Goal: Information Seeking & Learning: Learn about a topic

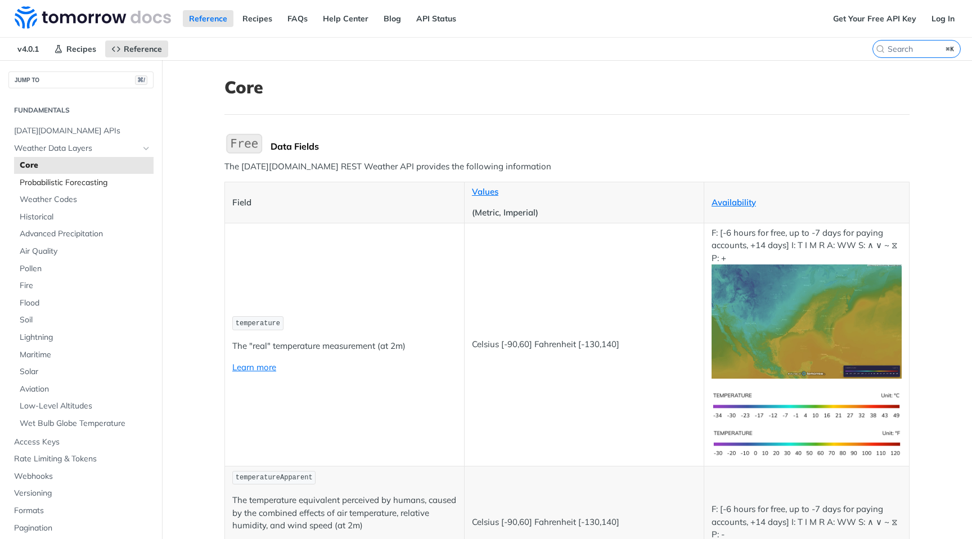
drag, startPoint x: 0, startPoint y: 0, endPoint x: 58, endPoint y: 183, distance: 192.2
click at [58, 183] on span "Probabilistic Forecasting" at bounding box center [85, 182] width 131 height 11
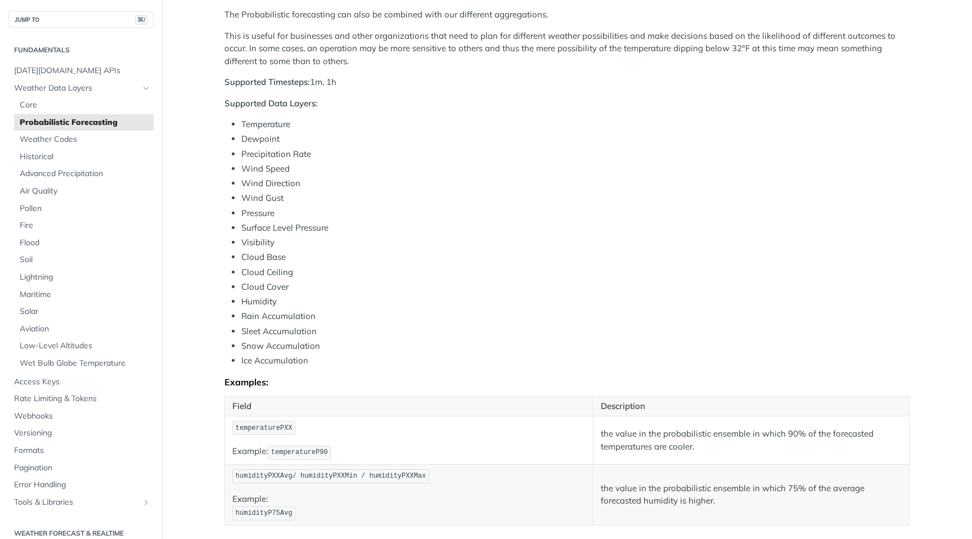
scroll to position [328, 0]
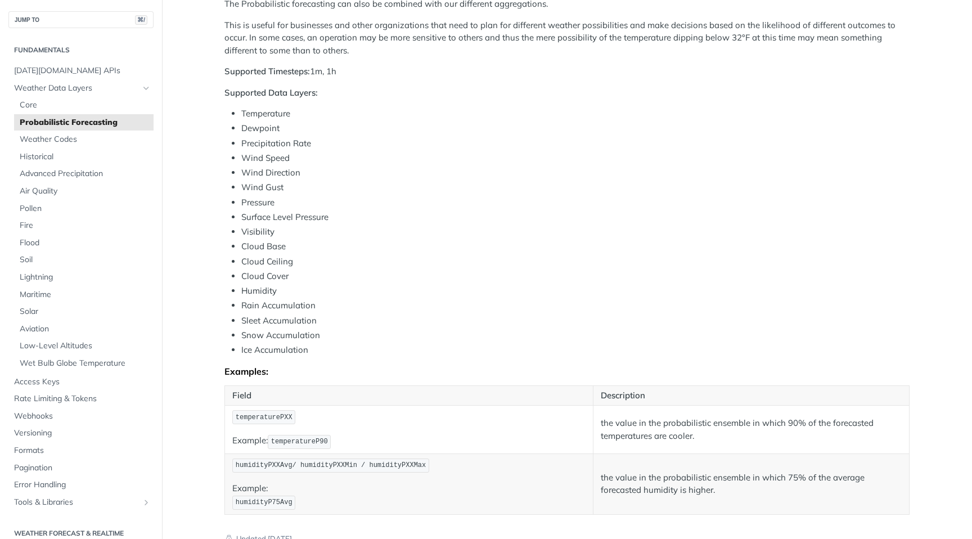
click at [306, 439] on span "temperatureP90" at bounding box center [299, 441] width 57 height 8
copy span "temperatureP90"
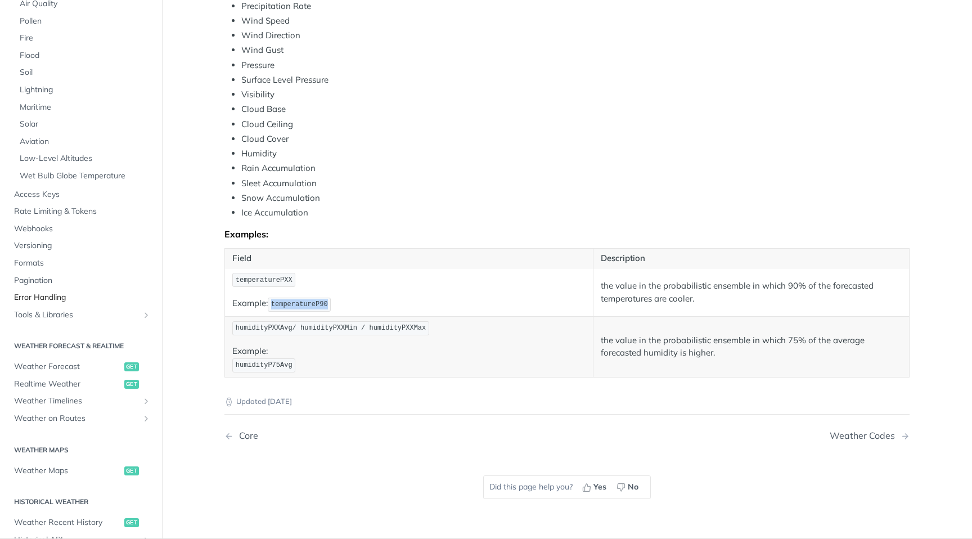
scroll to position [189, 0]
click at [66, 467] on span "Weather Maps" at bounding box center [67, 467] width 107 height 11
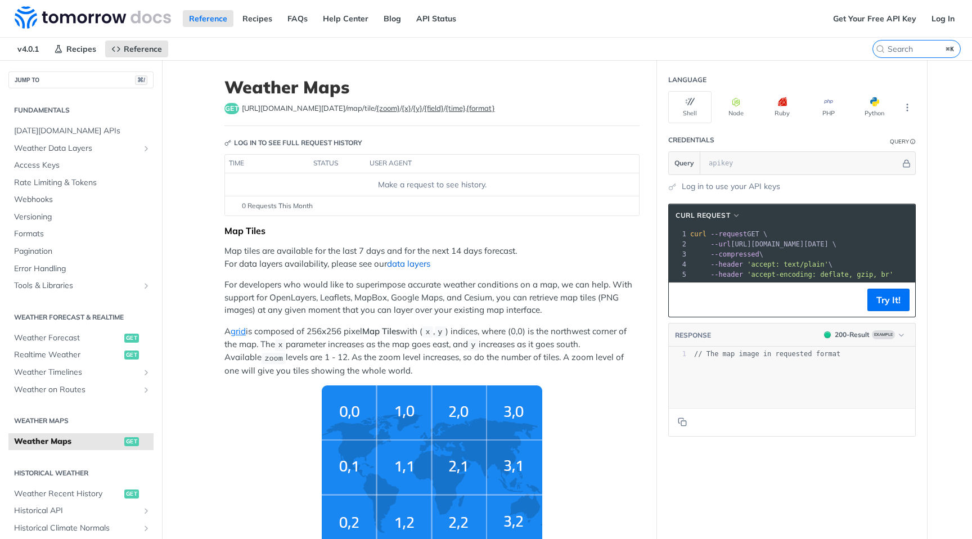
click at [404, 264] on link "data layers" at bounding box center [408, 263] width 43 height 11
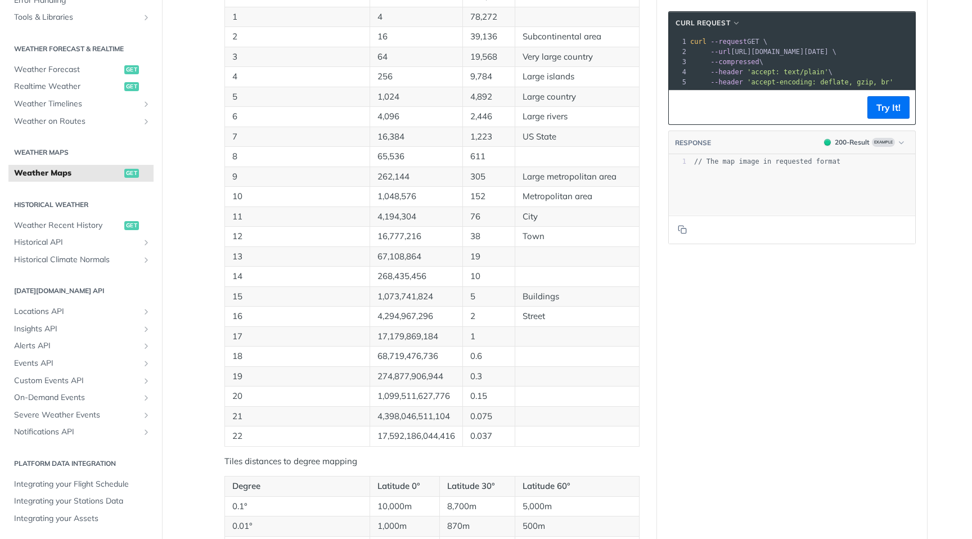
scroll to position [185, 0]
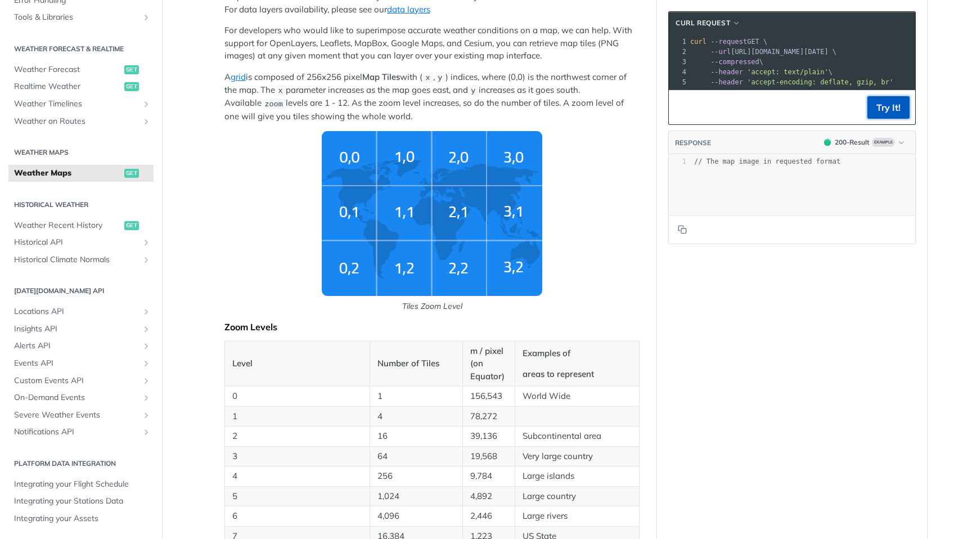
click at [886, 106] on button "Try It!" at bounding box center [888, 107] width 42 height 22
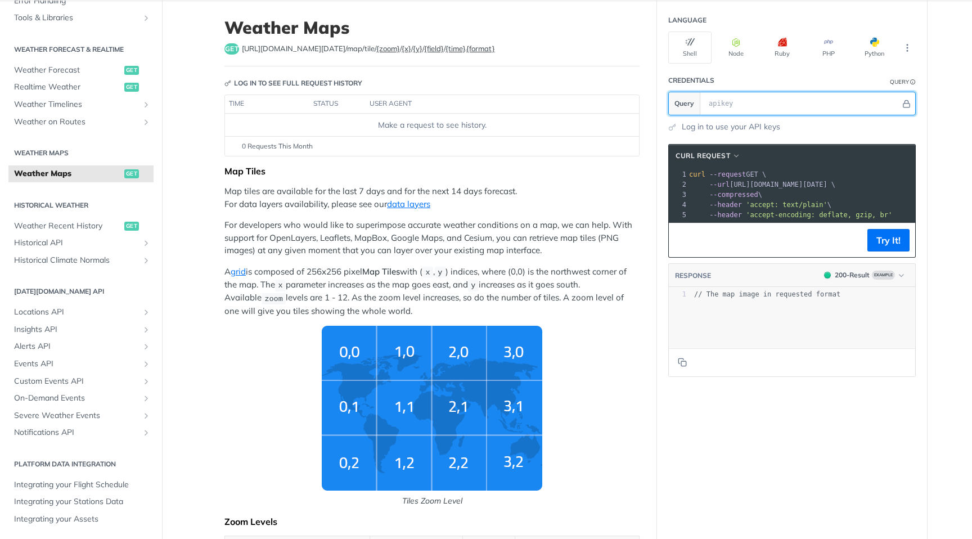
scroll to position [0, 0]
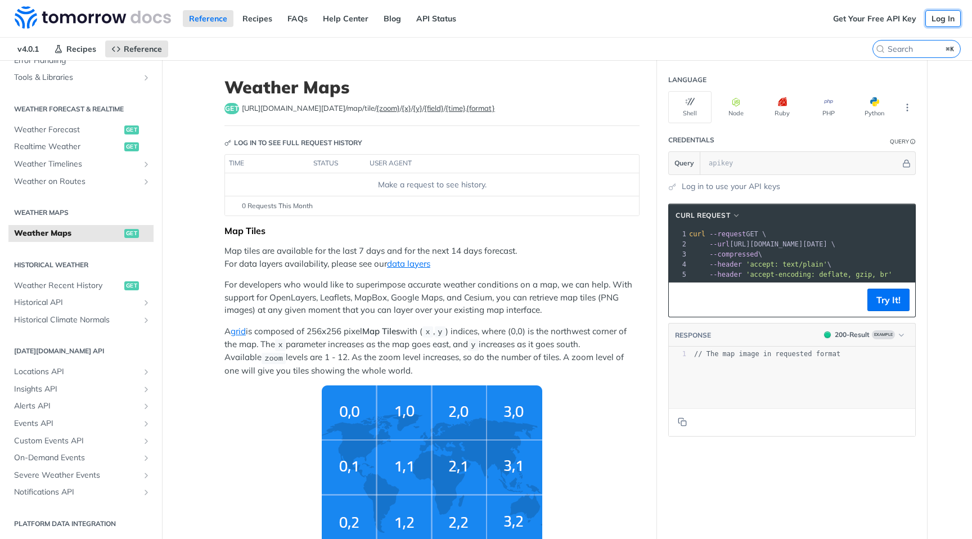
click at [952, 17] on link "Log In" at bounding box center [942, 18] width 35 height 17
click at [751, 159] on input "text" at bounding box center [801, 163] width 197 height 22
paste input "7jxEvyAdNdbISVSu5jq5xWKZNsmifX5q"
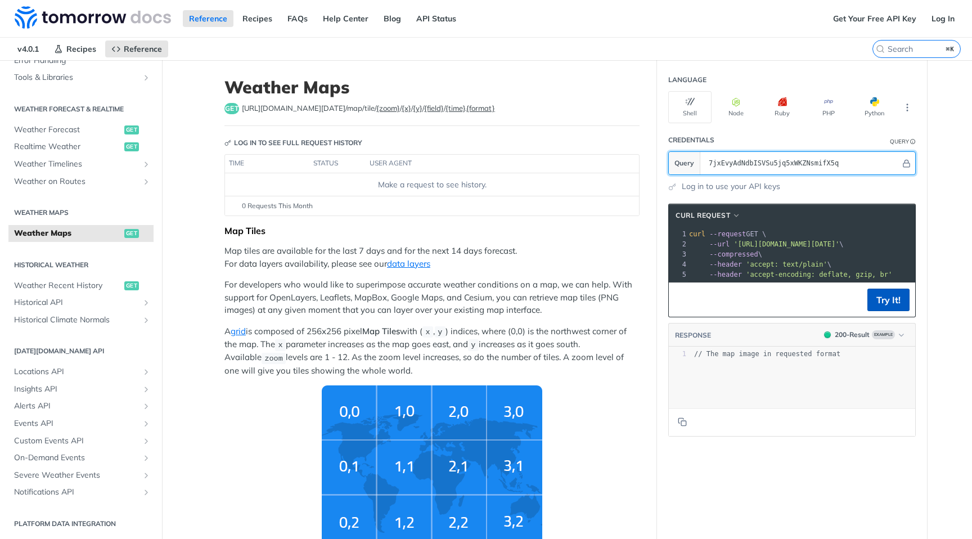
type input "7jxEvyAdNdbISVSu5jq5xWKZNsmifX5q"
click at [881, 306] on button "Try It!" at bounding box center [888, 299] width 42 height 22
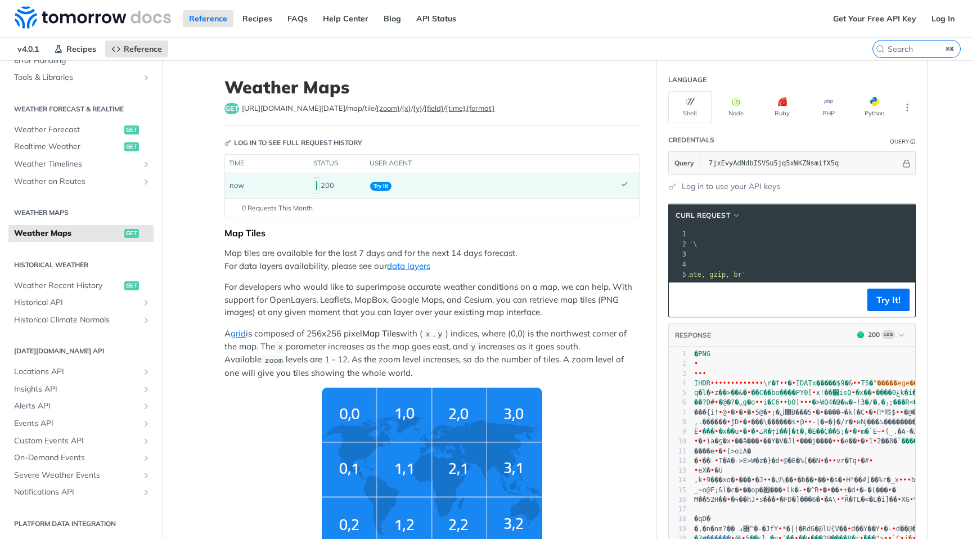
scroll to position [0, 170]
drag, startPoint x: 792, startPoint y: 243, endPoint x: 829, endPoint y: 243, distance: 37.1
click at [670, 243] on span "'[URL][DOMAIN_NAME][DATE]'" at bounding box center [617, 244] width 106 height 8
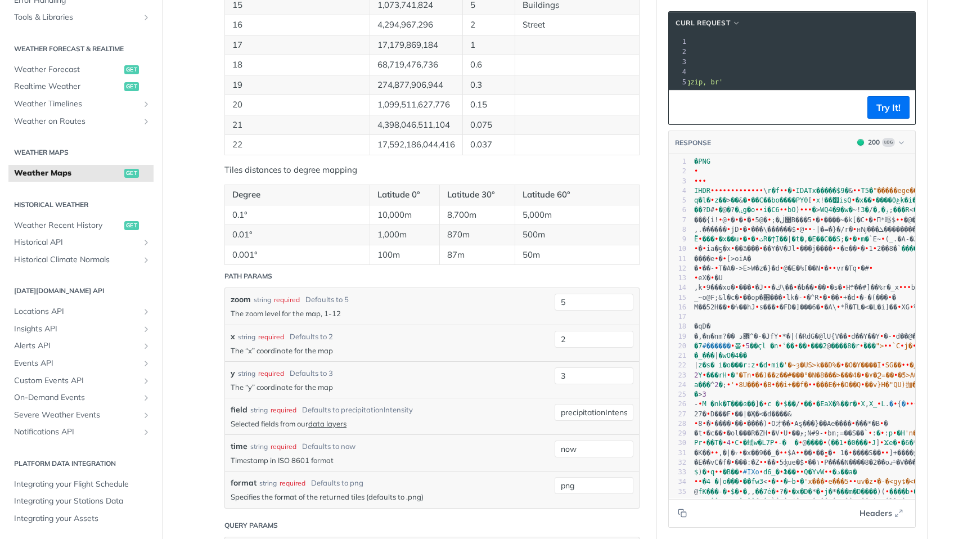
scroll to position [973, 0]
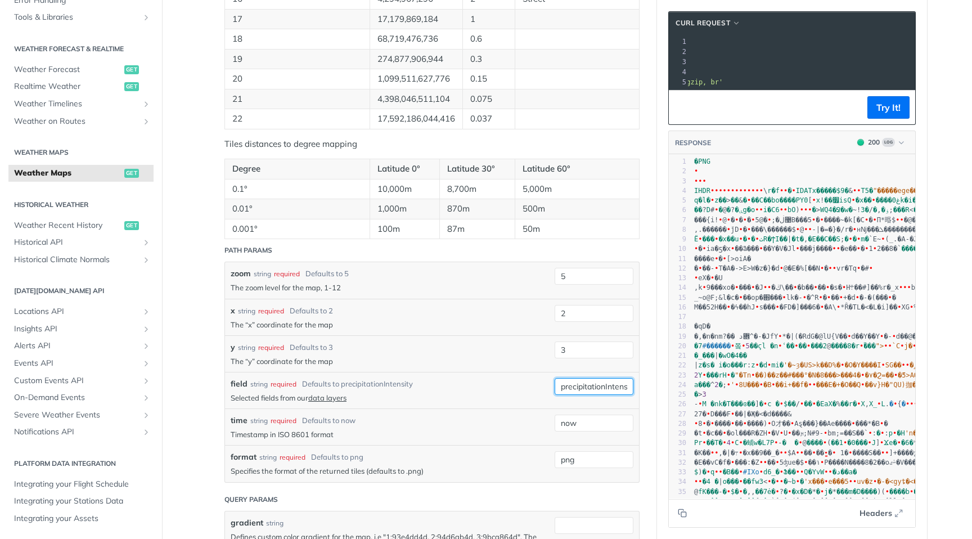
click at [589, 378] on input "precipitationIntensity" at bounding box center [593, 386] width 79 height 17
click at [333, 393] on link "data layers" at bounding box center [327, 397] width 38 height 9
click at [585, 387] on input "precipitationIntensity" at bounding box center [593, 386] width 79 height 17
paste input "temperatureP90"
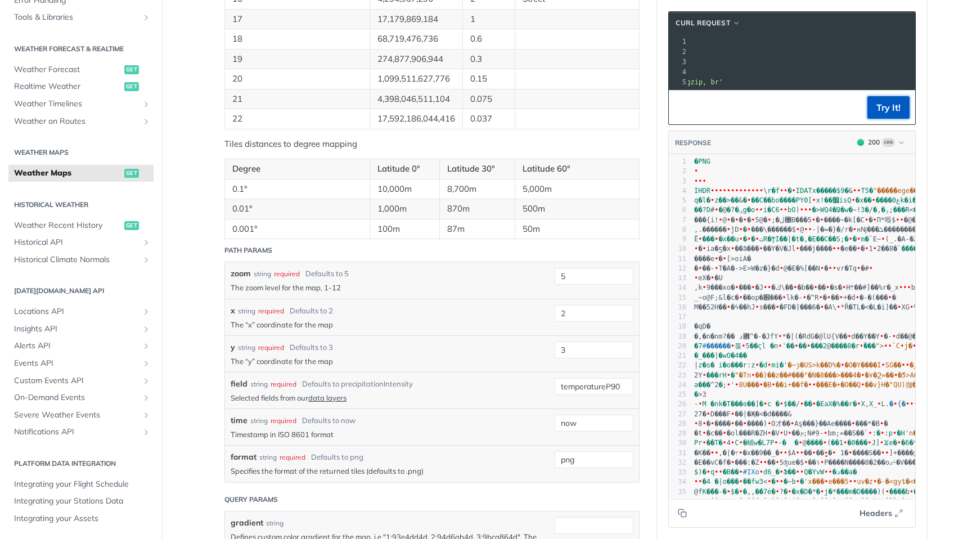
click at [888, 111] on button "Try It!" at bounding box center [888, 107] width 42 height 22
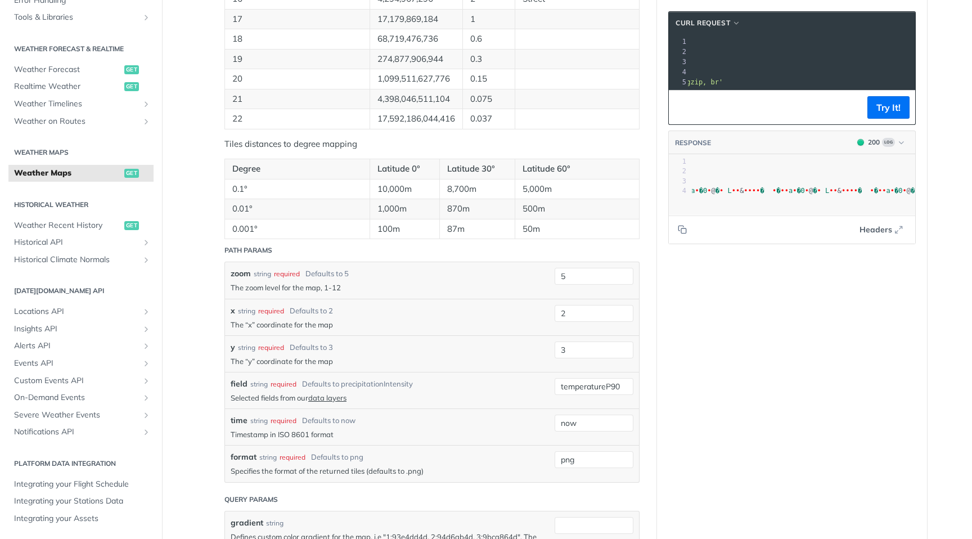
scroll to position [0, 457]
drag, startPoint x: 602, startPoint y: 383, endPoint x: 526, endPoint y: 382, distance: 75.9
click at [526, 382] on div "field string required Defaults to precipitationIntensity Selected fields from o…" at bounding box center [432, 390] width 414 height 37
click at [584, 386] on input "precipitationP90" at bounding box center [593, 386] width 79 height 17
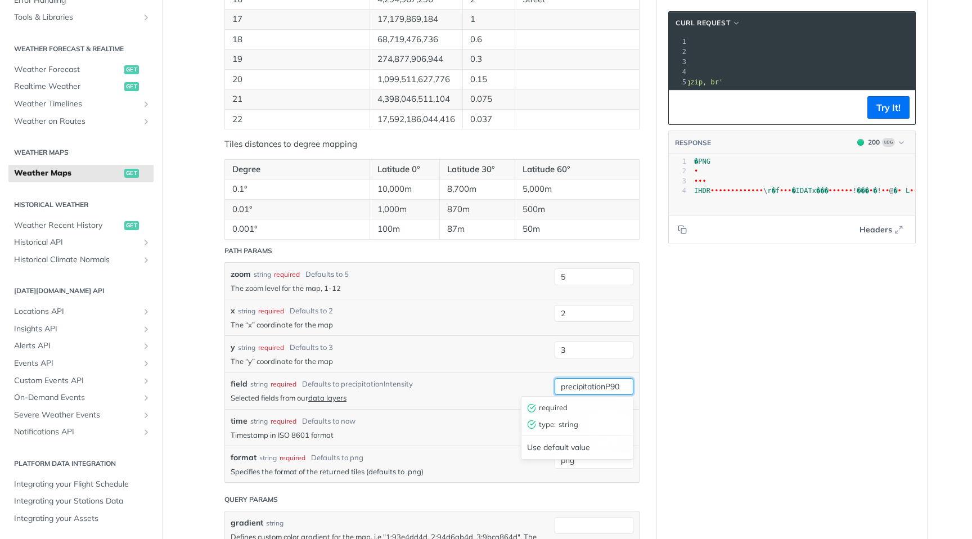
paste input "Intensity"
click at [881, 108] on button "Try It!" at bounding box center [888, 107] width 42 height 22
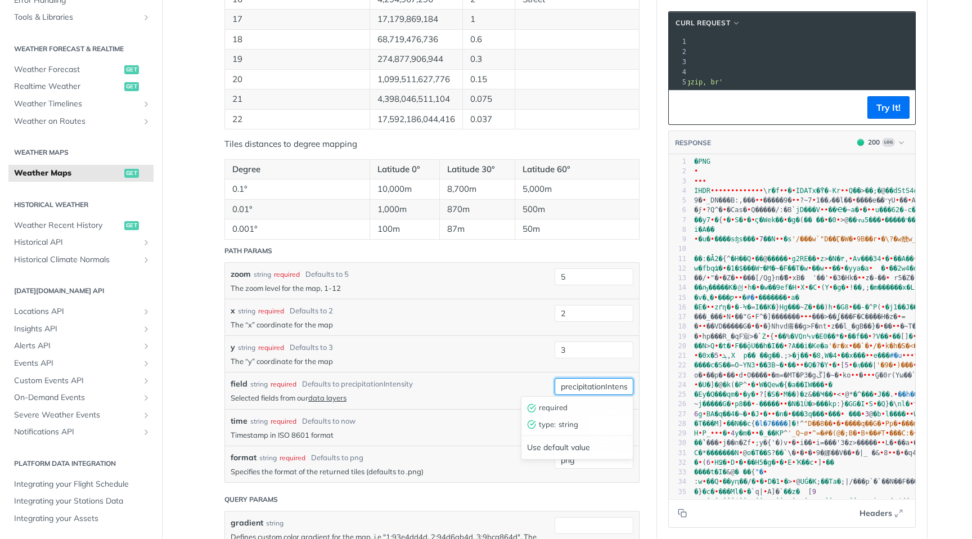
scroll to position [0, 25]
drag, startPoint x: 593, startPoint y: 388, endPoint x: 667, endPoint y: 387, distance: 74.2
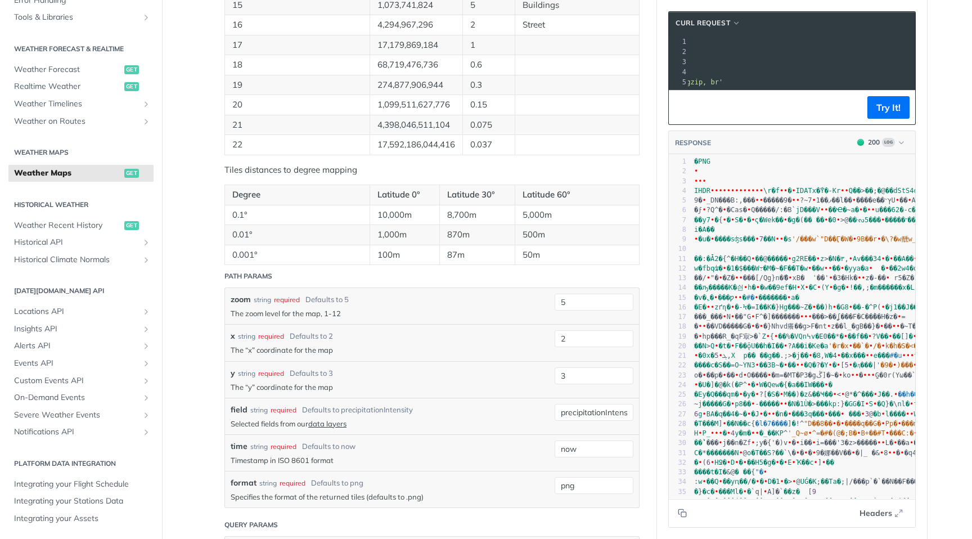
scroll to position [1024, 0]
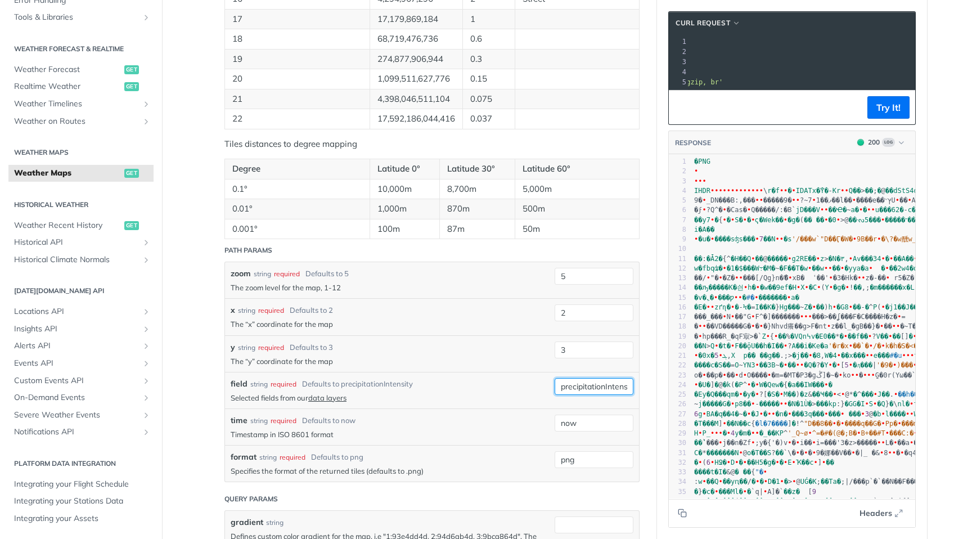
click at [581, 380] on input "precipitationIntensityP90" at bounding box center [593, 386] width 79 height 17
drag, startPoint x: 620, startPoint y: 382, endPoint x: 540, endPoint y: 382, distance: 80.4
click at [540, 382] on div "field string required Defaults to precipitationIntensity Selected fields from o…" at bounding box center [432, 390] width 414 height 37
drag, startPoint x: 610, startPoint y: 384, endPoint x: 587, endPoint y: 384, distance: 23.1
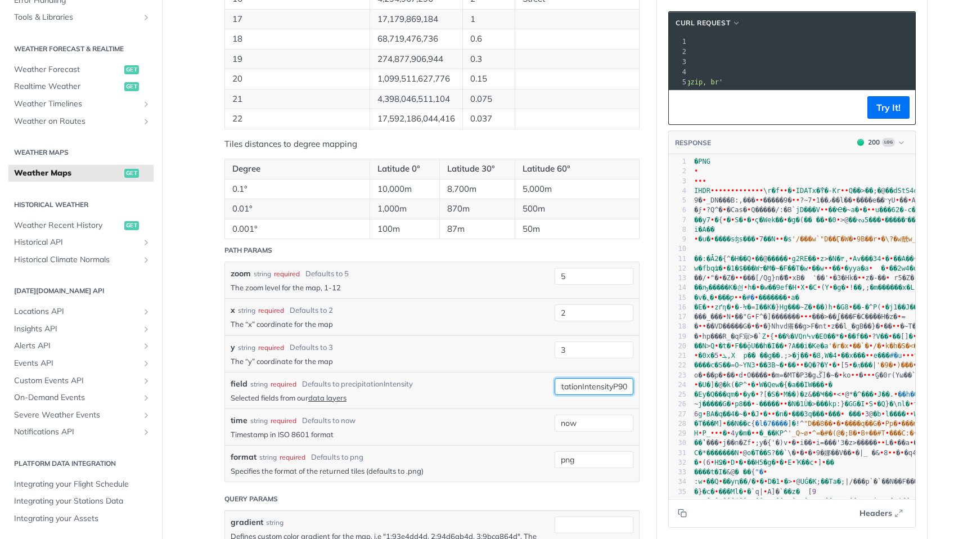
click at [587, 384] on input "precipitationIntensityP90" at bounding box center [593, 386] width 79 height 17
drag, startPoint x: 611, startPoint y: 388, endPoint x: 511, endPoint y: 388, distance: 100.6
click at [511, 388] on div "field string required Defaults to precipitationIntensity Selected fields from o…" at bounding box center [432, 390] width 414 height 37
type input "rainAccumulationP90"
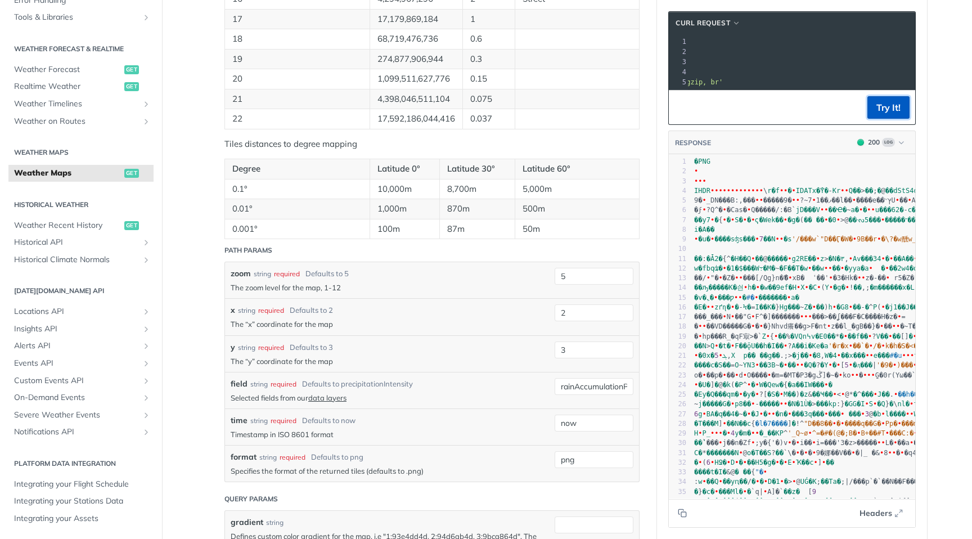
click at [894, 109] on button "Try It!" at bounding box center [888, 107] width 42 height 22
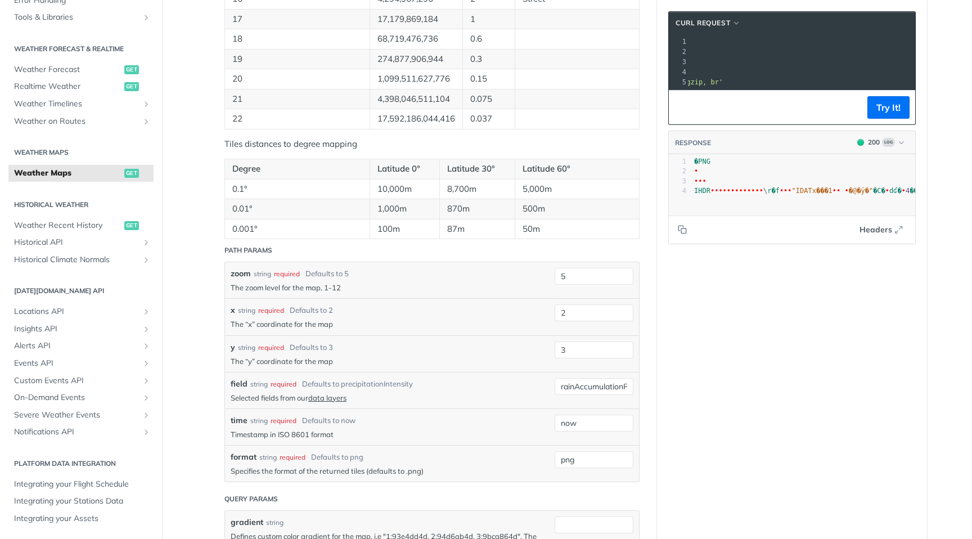
click at [715, 188] on span "•" at bounding box center [716, 191] width 4 height 8
type textarea "IHDR         \r�f  "IDATx���1  �@�ÿ�"�C�dʛ�4�� `�@�@�@�@�@�@�@�…"
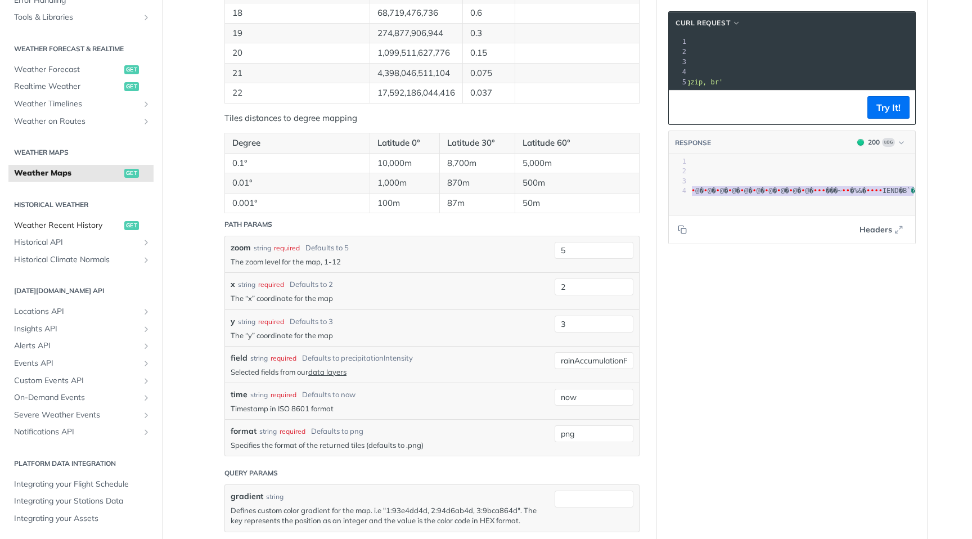
scroll to position [0, 0]
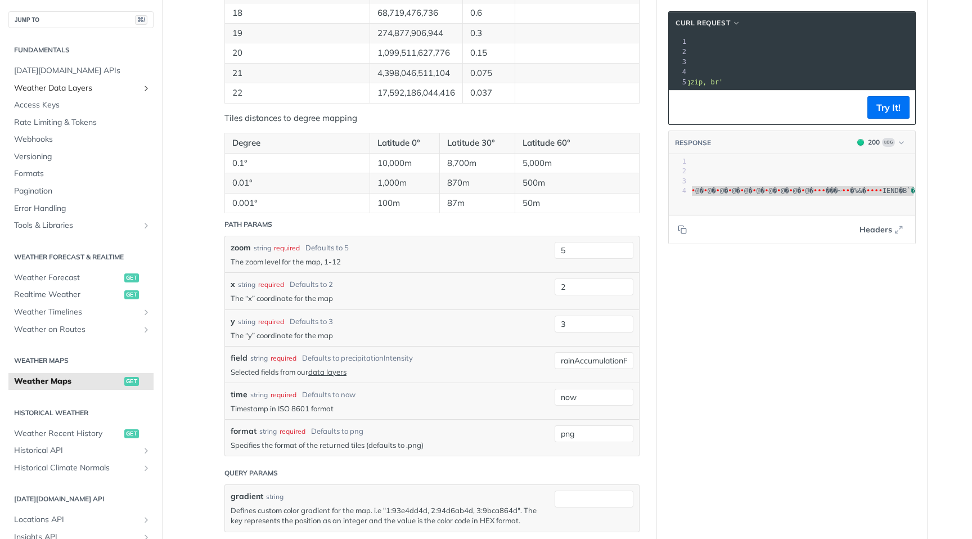
click at [62, 90] on span "Weather Data Layers" at bounding box center [76, 88] width 125 height 11
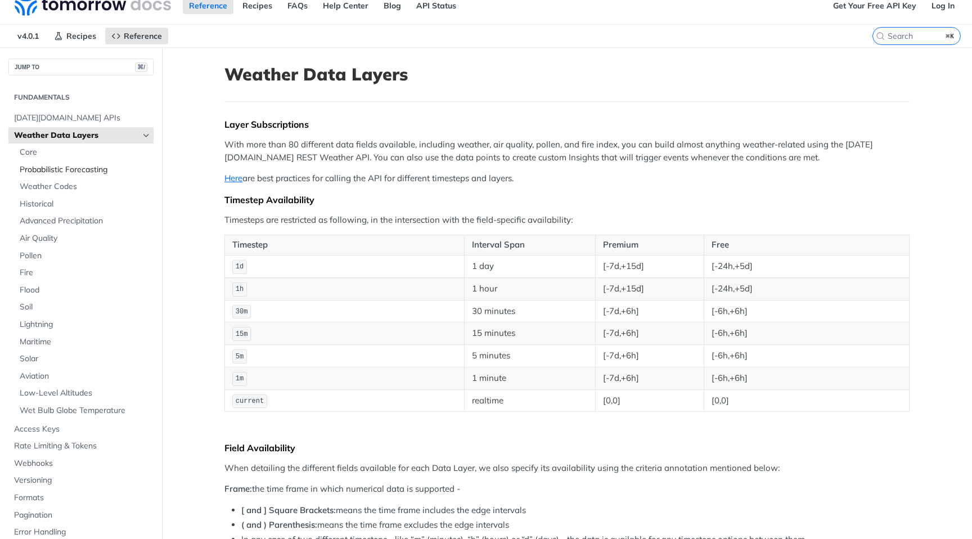
click at [56, 119] on ul "Tomorrow.io APIs Weather Data Layers Core Probabilistic Forecasting Weather Cod…" at bounding box center [80, 333] width 145 height 448
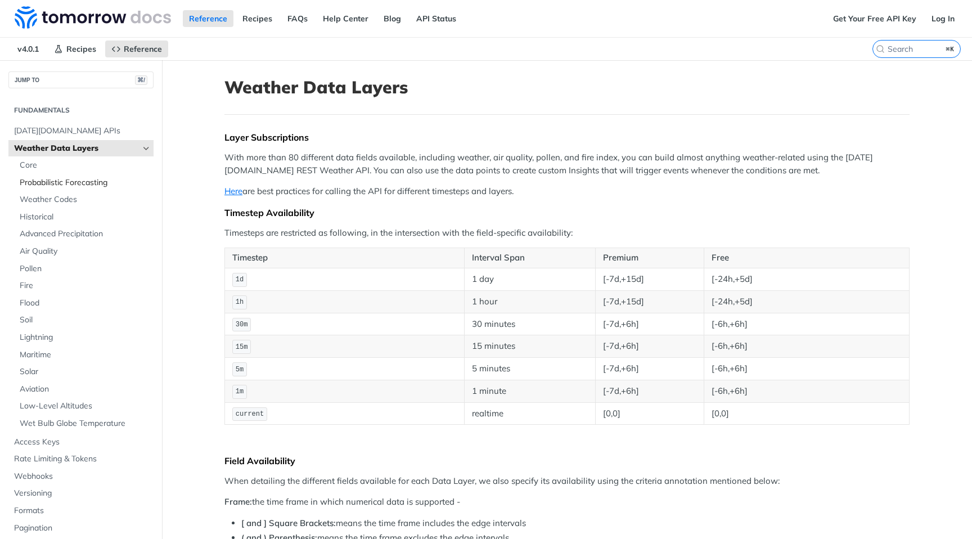
click at [61, 182] on span "Probabilistic Forecasting" at bounding box center [85, 182] width 131 height 11
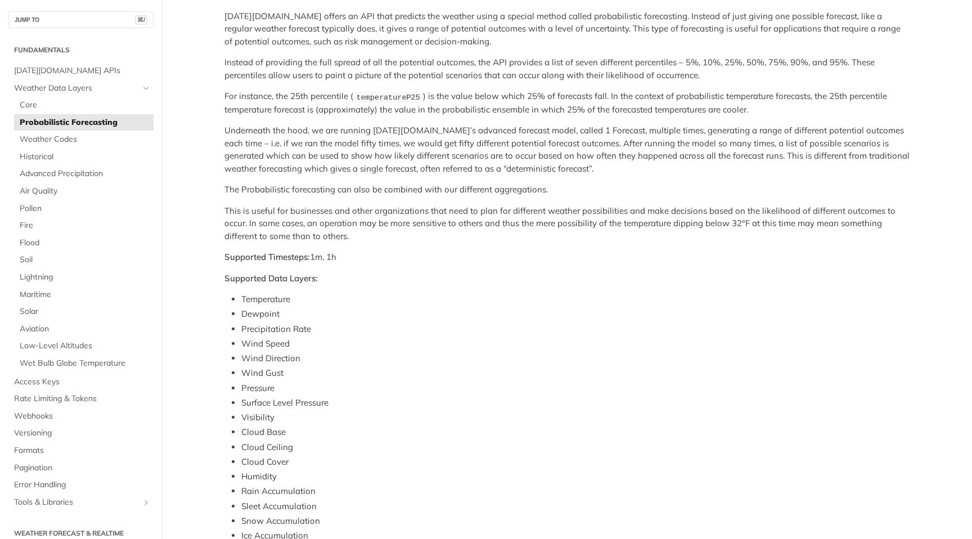
scroll to position [141, 0]
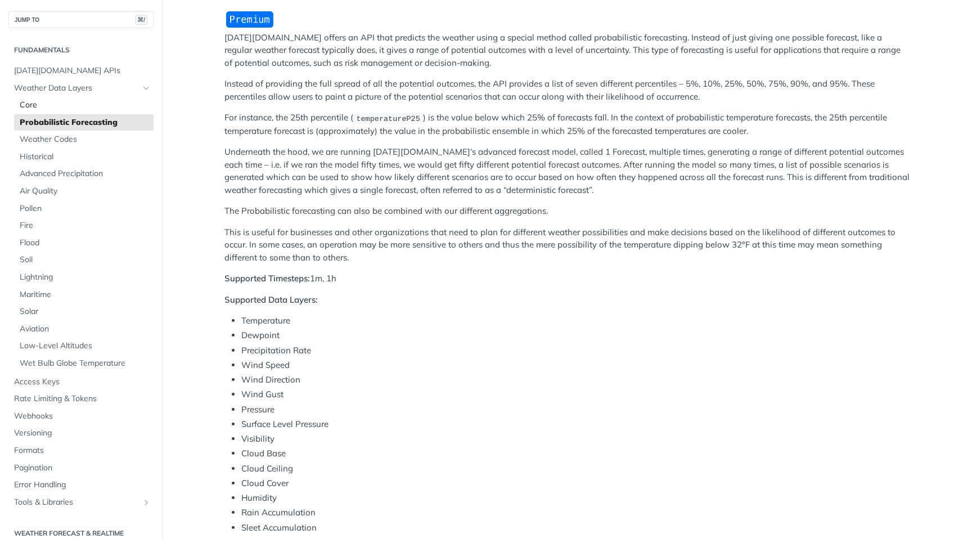
click at [79, 108] on span "Core" at bounding box center [85, 105] width 131 height 11
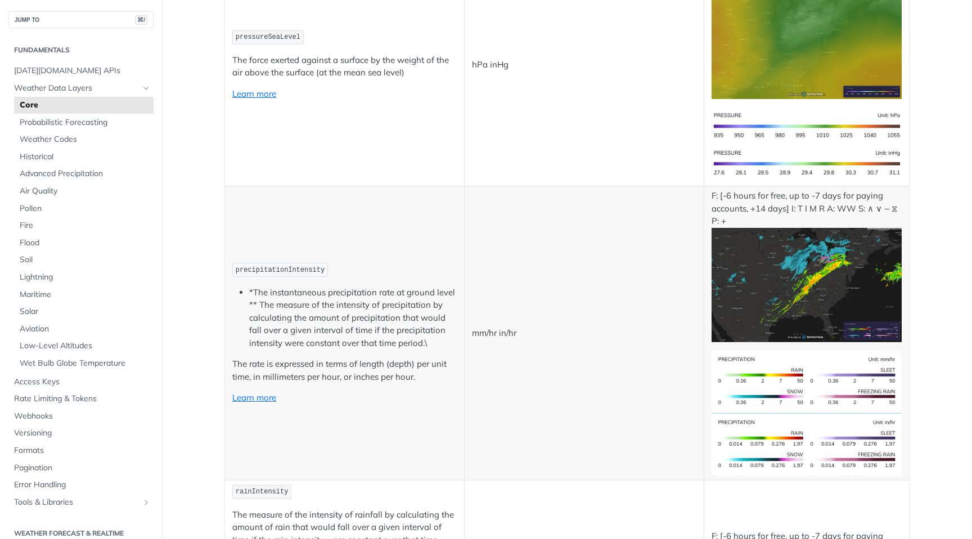
scroll to position [2151, 0]
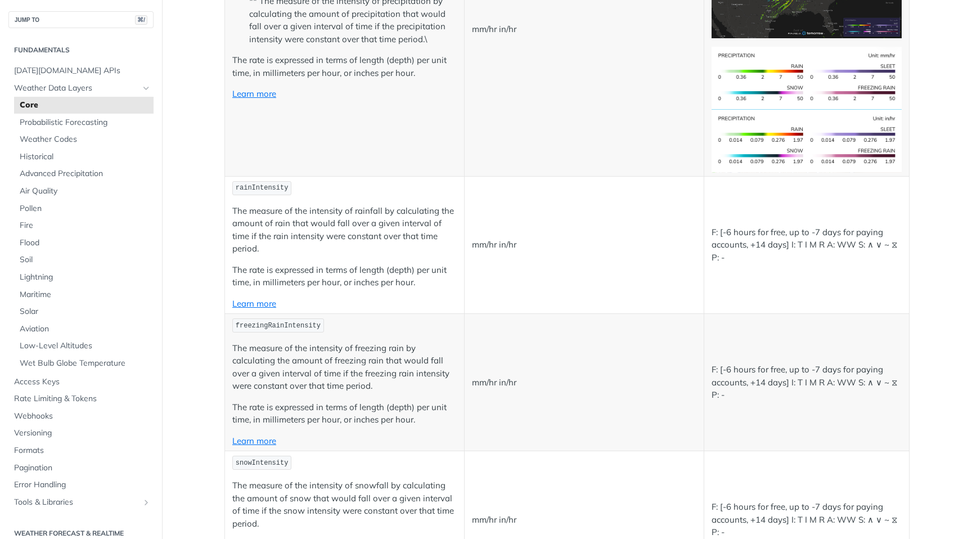
click at [478, 287] on td "mm/hr in/hr" at bounding box center [584, 244] width 240 height 137
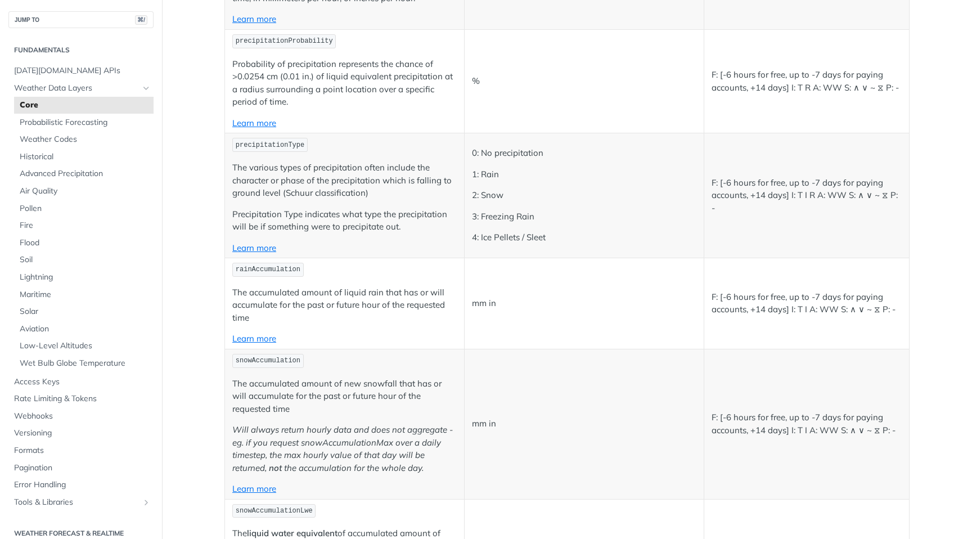
click at [332, 268] on p "rainAccumulation" at bounding box center [344, 269] width 224 height 16
click at [85, 126] on span "Probabilistic Forecasting" at bounding box center [85, 122] width 131 height 11
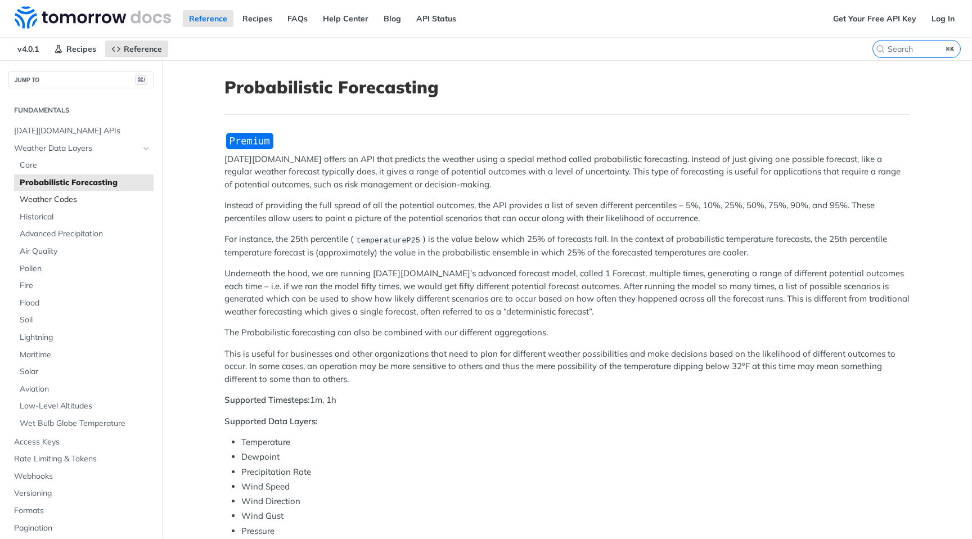
click at [69, 197] on span "Weather Codes" at bounding box center [85, 199] width 131 height 11
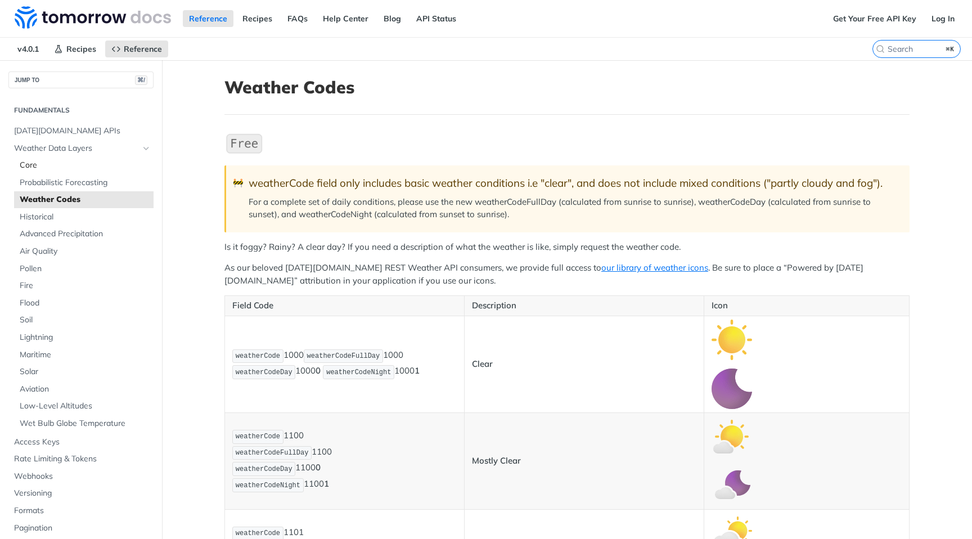
click at [66, 171] on link "Core" at bounding box center [83, 165] width 139 height 17
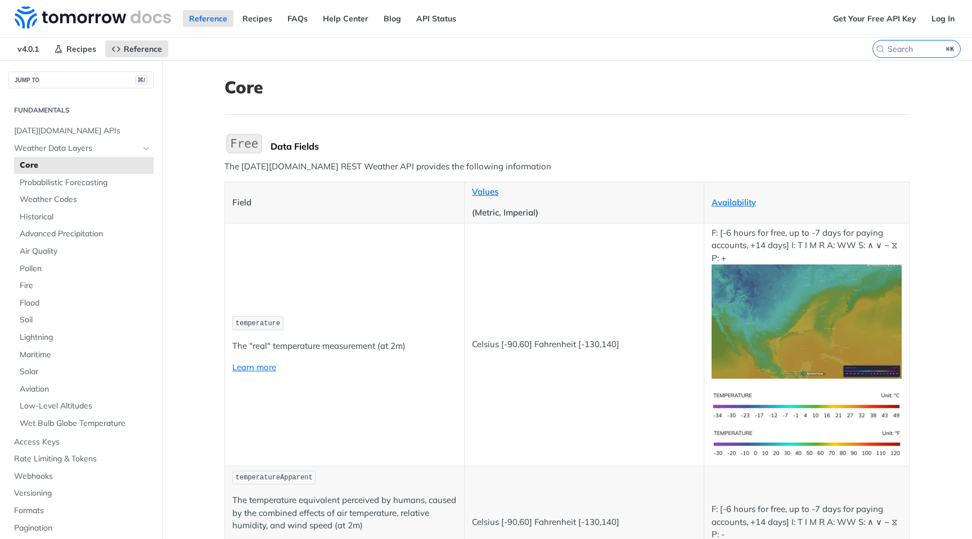
scroll to position [1847, 0]
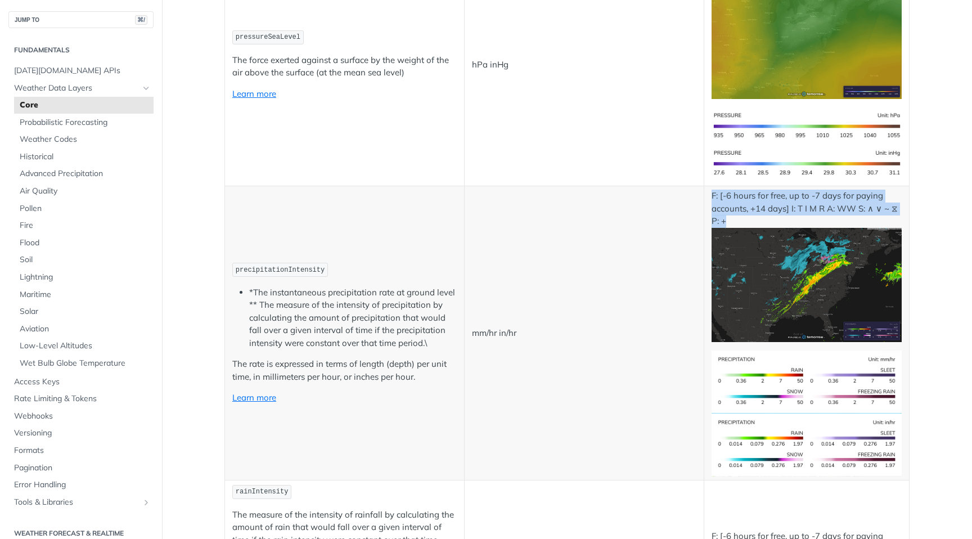
drag, startPoint x: 814, startPoint y: 215, endPoint x: 708, endPoint y: 197, distance: 107.2
click at [708, 197] on td "F: [-6 hours for free, up to -7 days for paying accounts, +14 days] I: T I M R …" at bounding box center [805, 333] width 205 height 294
copy p "F: [-6 hours for free, up to -7 days for paying accounts, +14 days] I: T I M R …"
click at [254, 404] on td "precipitationIntensity *The instantaneous precipitation rate at ground level **…" at bounding box center [345, 333] width 240 height 294
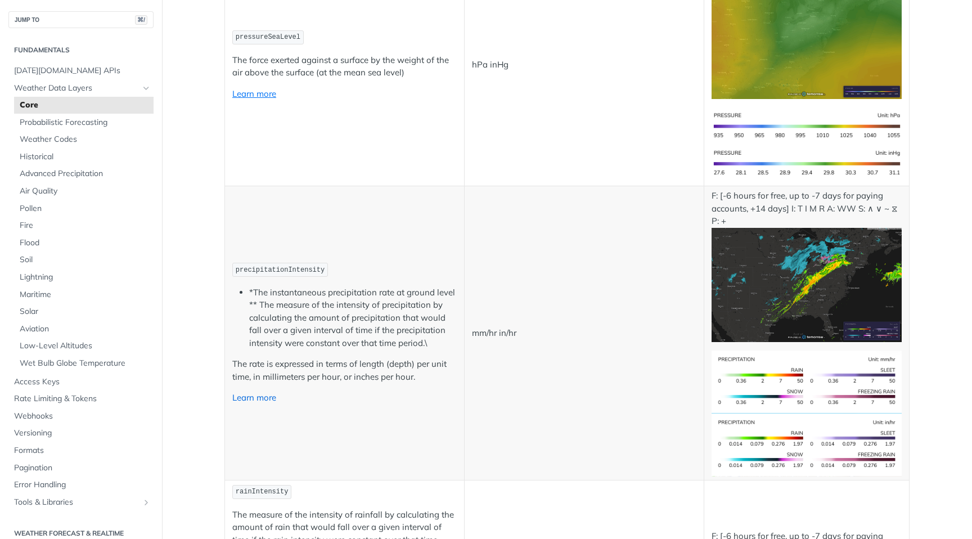
click at [250, 398] on link "Learn more" at bounding box center [254, 397] width 44 height 11
drag, startPoint x: 744, startPoint y: 222, endPoint x: 789, endPoint y: 211, distance: 46.2
click at [789, 211] on p "F: [-6 hours for free, up to -7 days for paying accounts, +14 days] I: T I M R …" at bounding box center [806, 265] width 190 height 152
copy p "I: T I M R A: WW S: ∧ ∨ ~ ⧖ P: +"
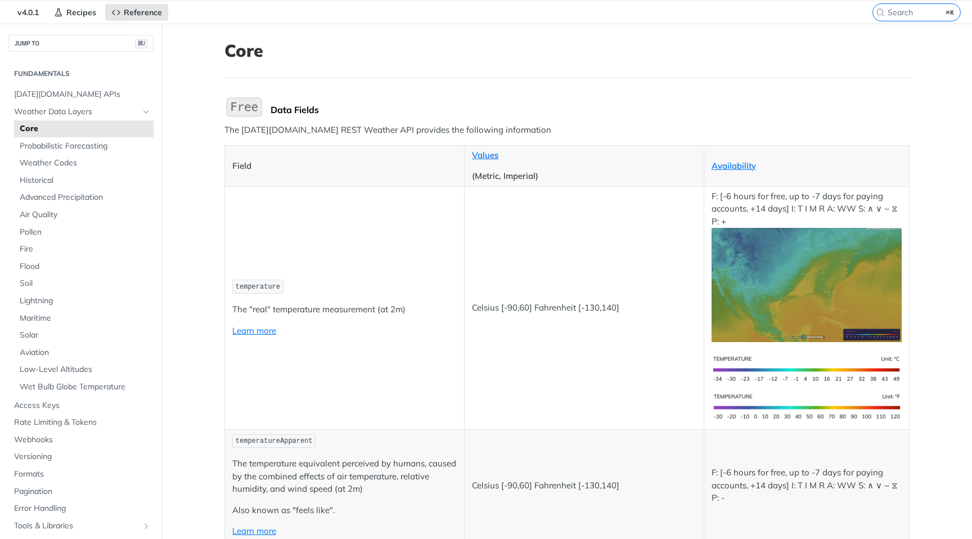
scroll to position [0, 0]
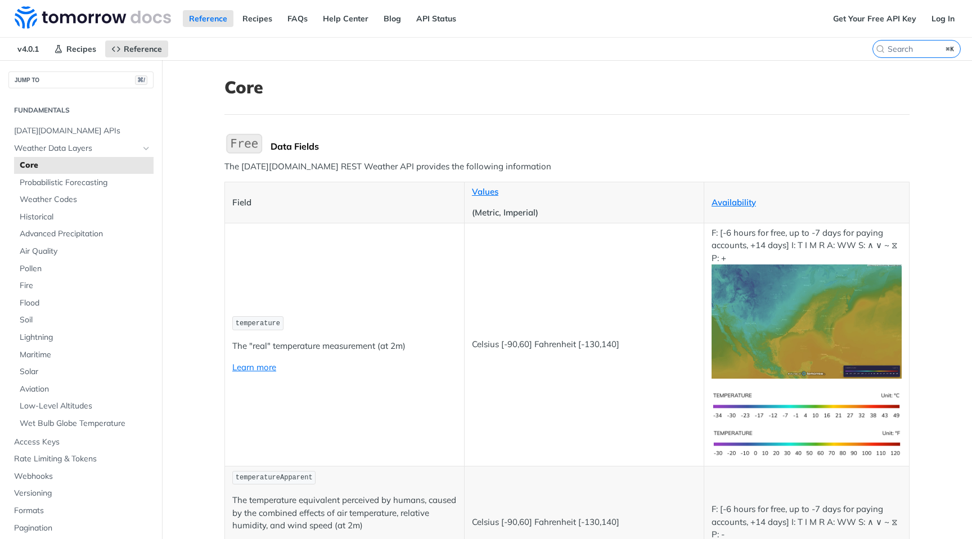
click at [734, 196] on p "Availability" at bounding box center [806, 202] width 190 height 13
click at [732, 201] on link "Availability" at bounding box center [733, 202] width 44 height 11
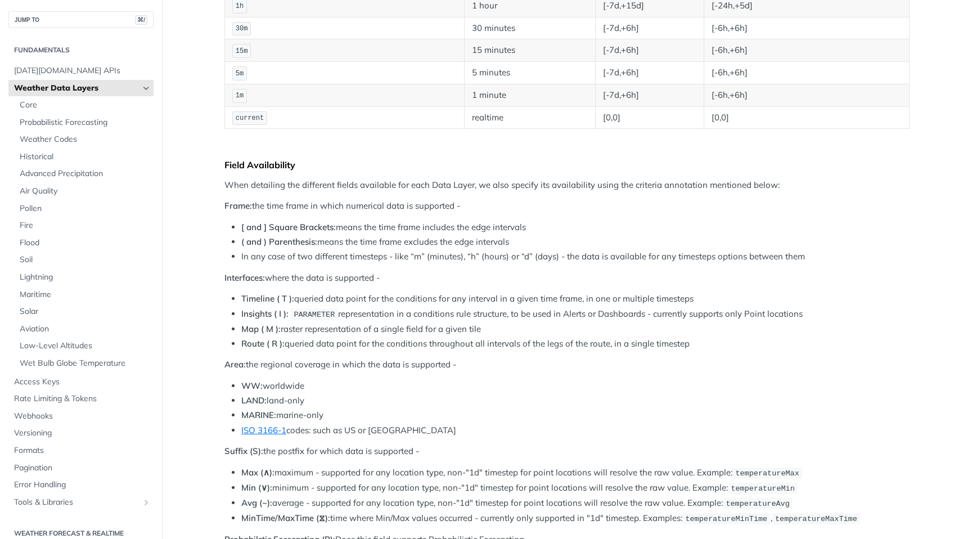
scroll to position [303, 0]
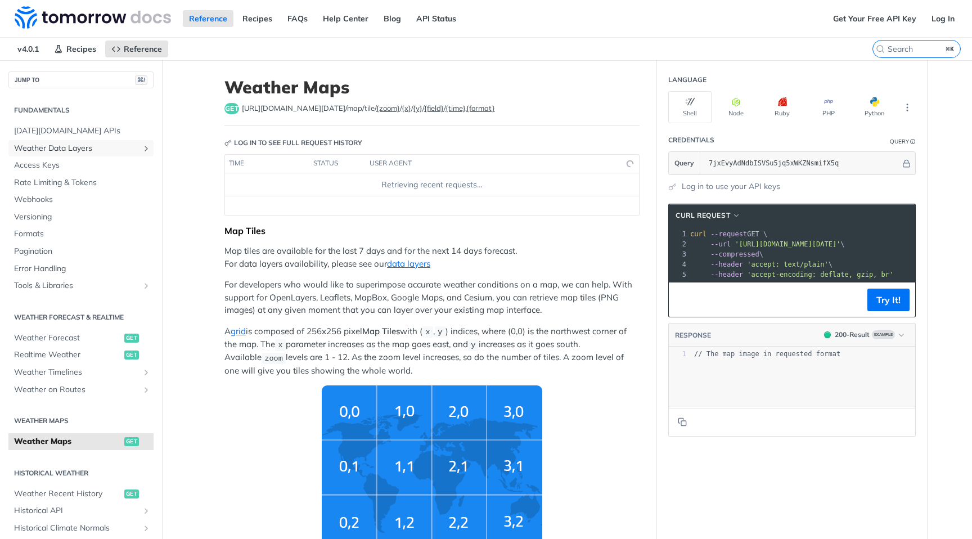
click at [79, 150] on span "Weather Data Layers" at bounding box center [76, 148] width 125 height 11
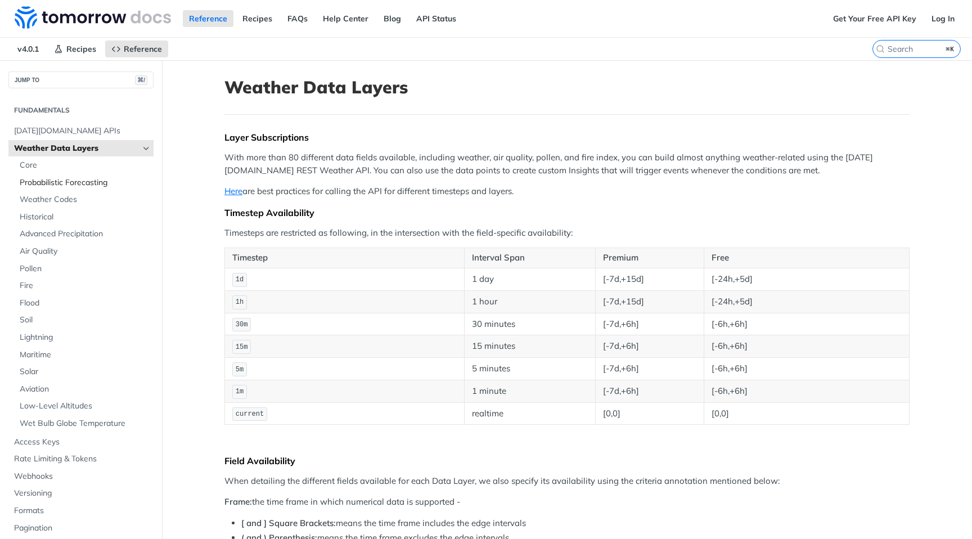
click at [83, 182] on span "Probabilistic Forecasting" at bounding box center [85, 182] width 131 height 11
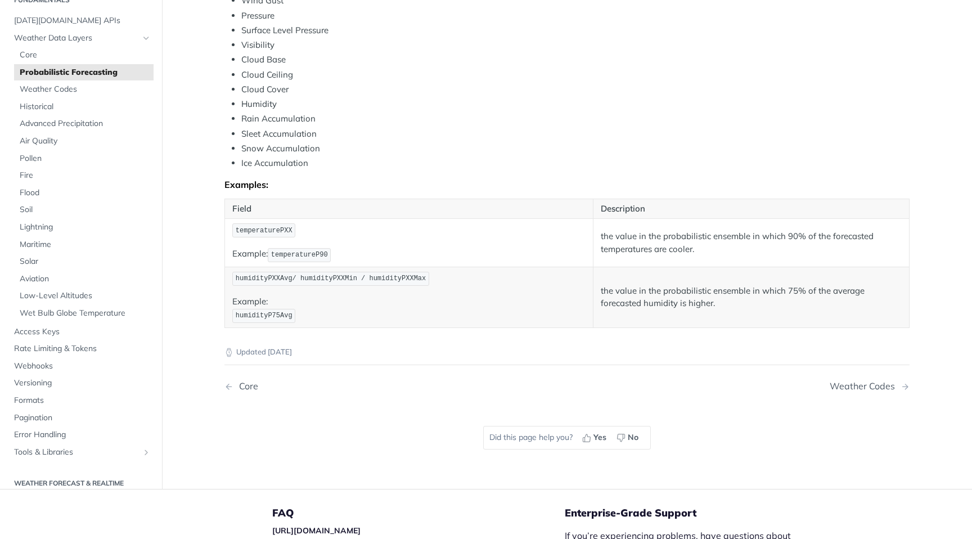
scroll to position [525, 0]
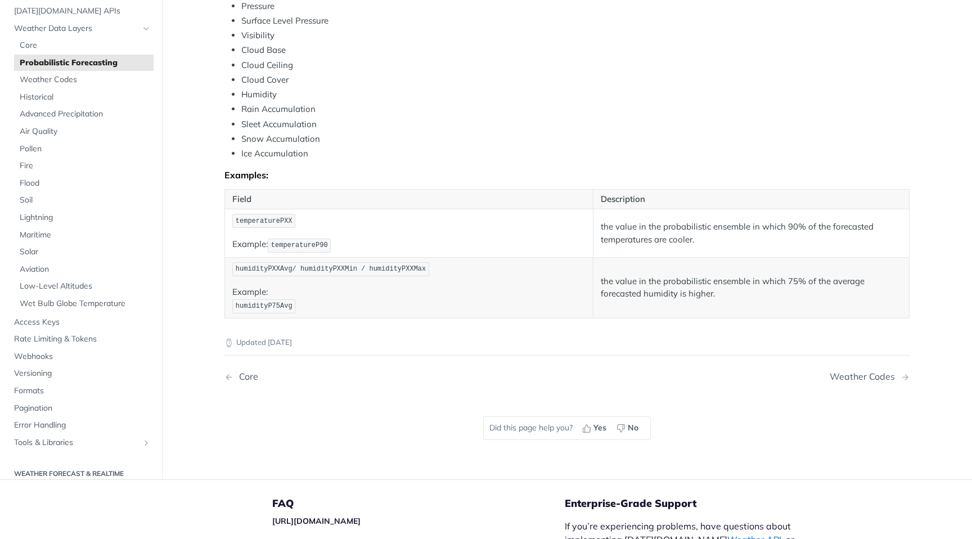
click at [296, 242] on span "temperatureP90" at bounding box center [299, 245] width 57 height 8
copy span "temperatureP90"
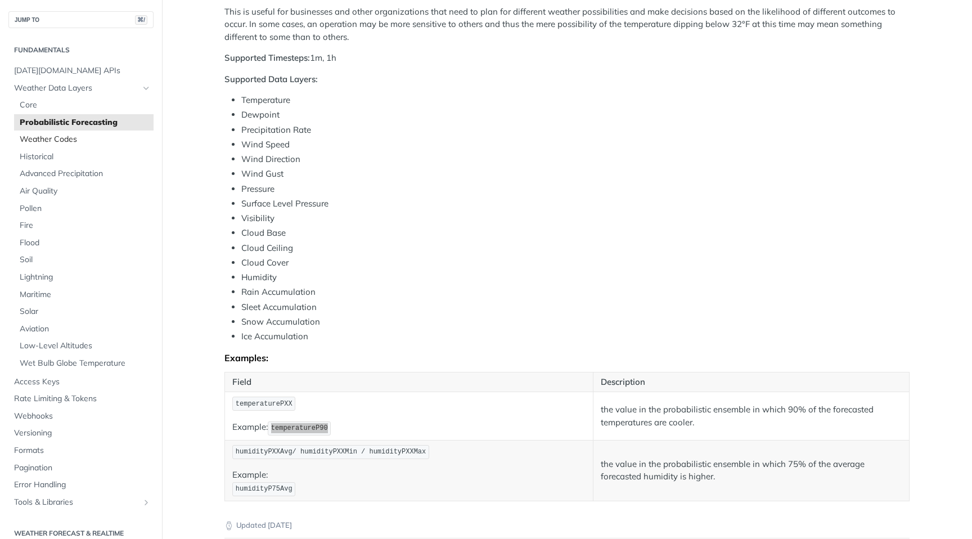
scroll to position [333, 0]
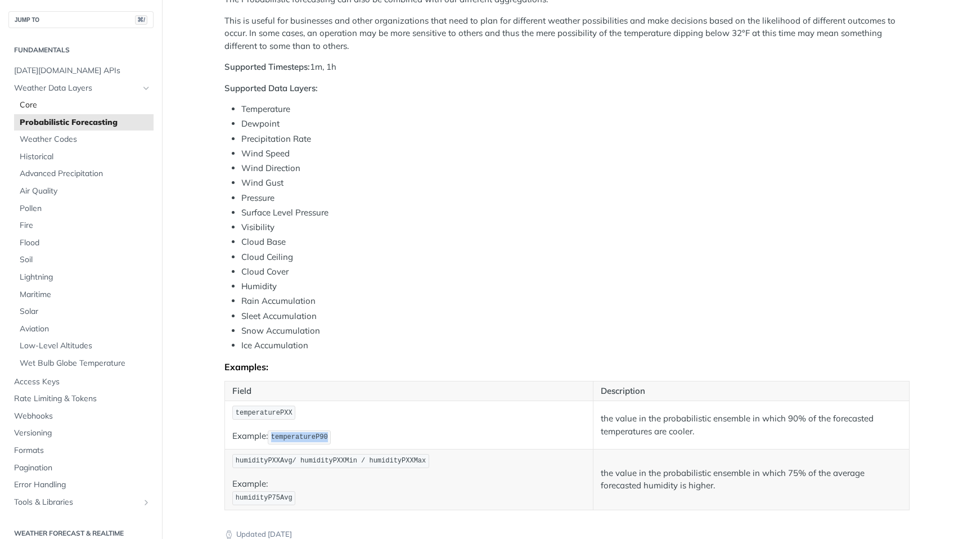
click at [46, 103] on span "Core" at bounding box center [85, 105] width 131 height 11
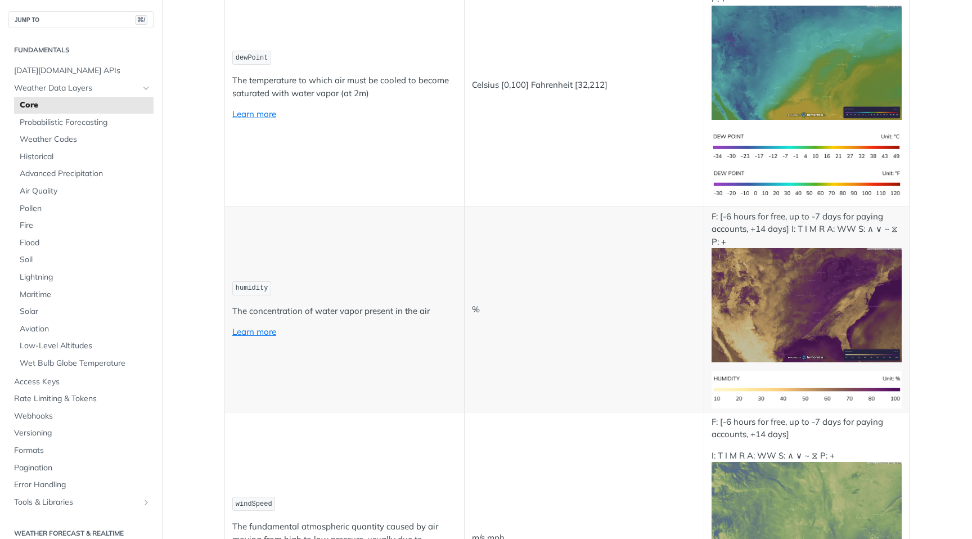
scroll to position [1870, 0]
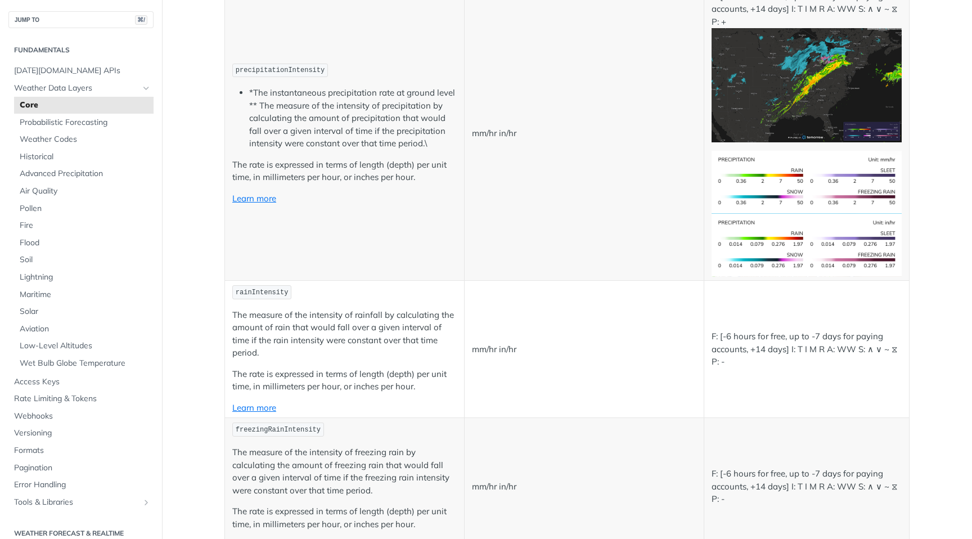
click at [287, 74] on span "precipitationIntensity" at bounding box center [280, 70] width 89 height 8
click at [373, 79] on p "precipitationIntensity" at bounding box center [344, 70] width 224 height 16
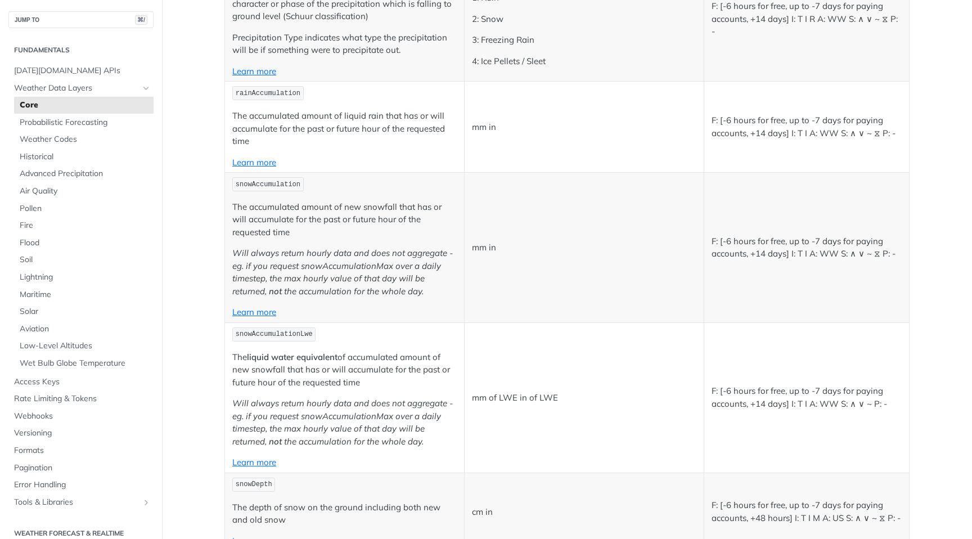
click at [259, 97] on span "rainAccumulation" at bounding box center [268, 93] width 65 height 8
copy span "rainAccumulation"
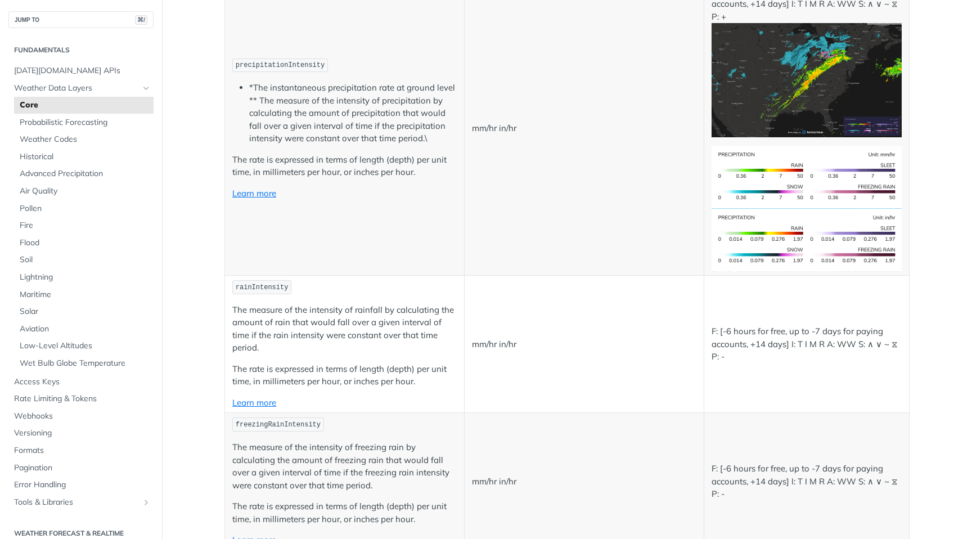
scroll to position [1876, 0]
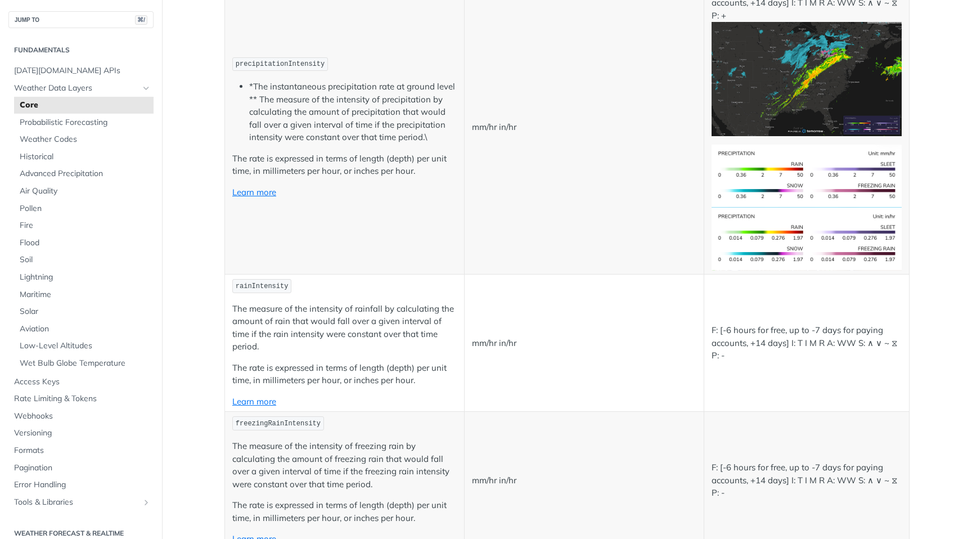
click at [261, 68] on span "precipitationIntensity" at bounding box center [280, 64] width 89 height 8
copy td "precipitationIntensity"
click at [309, 144] on li "*The instantaneous precipitation rate at ground level ** The measure of the int…" at bounding box center [352, 112] width 207 height 64
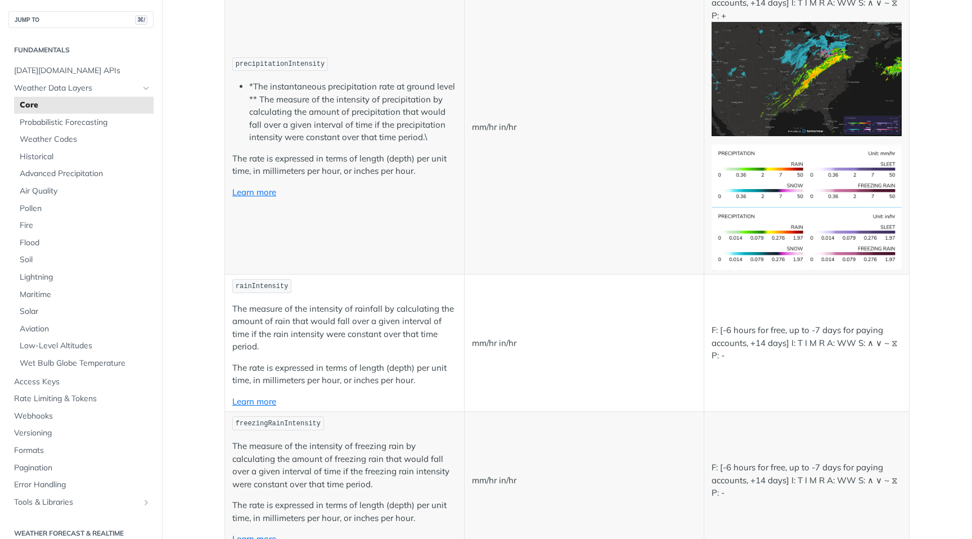
click at [292, 200] on td "precipitationIntensity *The instantaneous precipitation rate at ground level **…" at bounding box center [345, 127] width 240 height 294
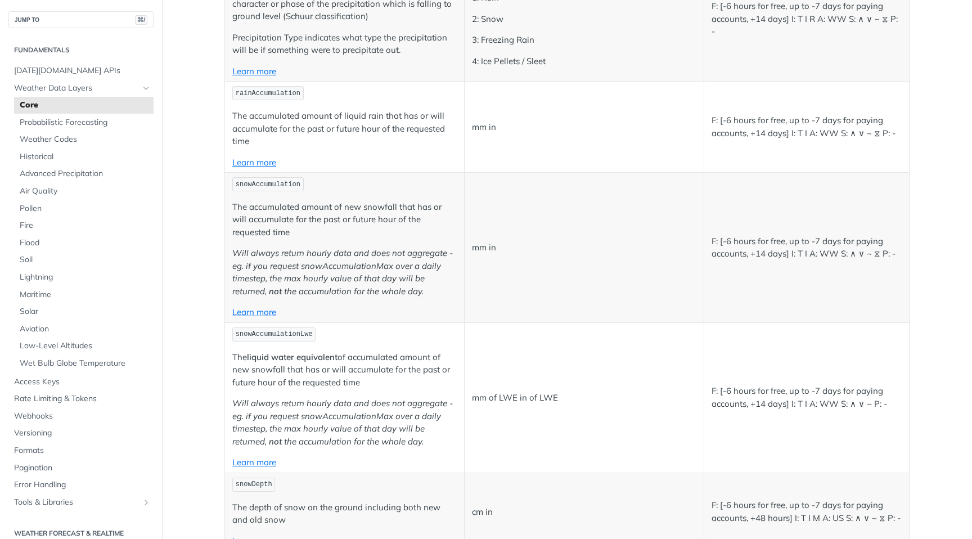
click at [357, 101] on p "rainAccumulation" at bounding box center [344, 93] width 224 height 16
click at [364, 78] on p "Learn more" at bounding box center [344, 71] width 224 height 13
click at [96, 125] on span "Probabilistic Forecasting" at bounding box center [85, 122] width 131 height 11
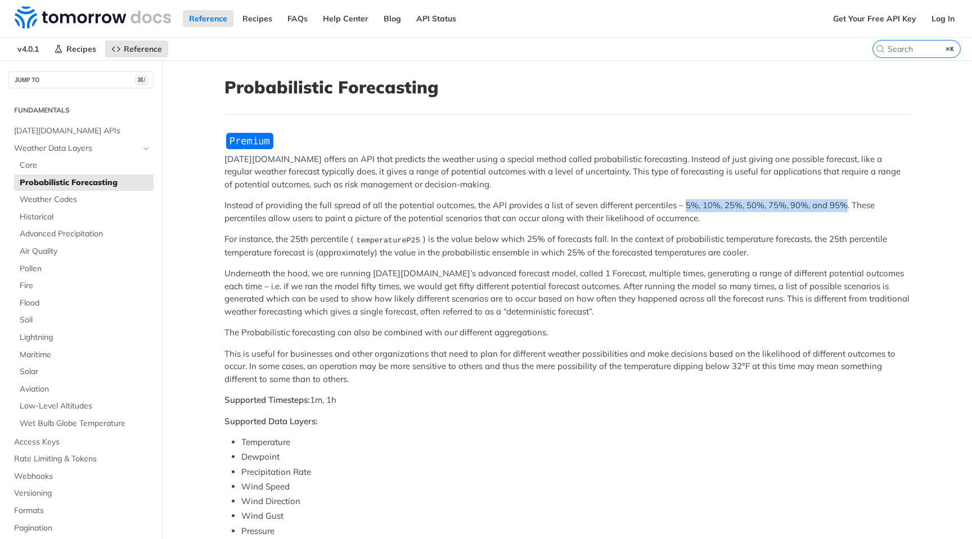
drag, startPoint x: 683, startPoint y: 205, endPoint x: 845, endPoint y: 207, distance: 162.0
click at [845, 207] on p "Instead of providing the full spread of all the potential outcomes, the API pro…" at bounding box center [566, 211] width 685 height 25
copy p "5%, 10%, 25%, 50%, 75%, 90%, and 95%"
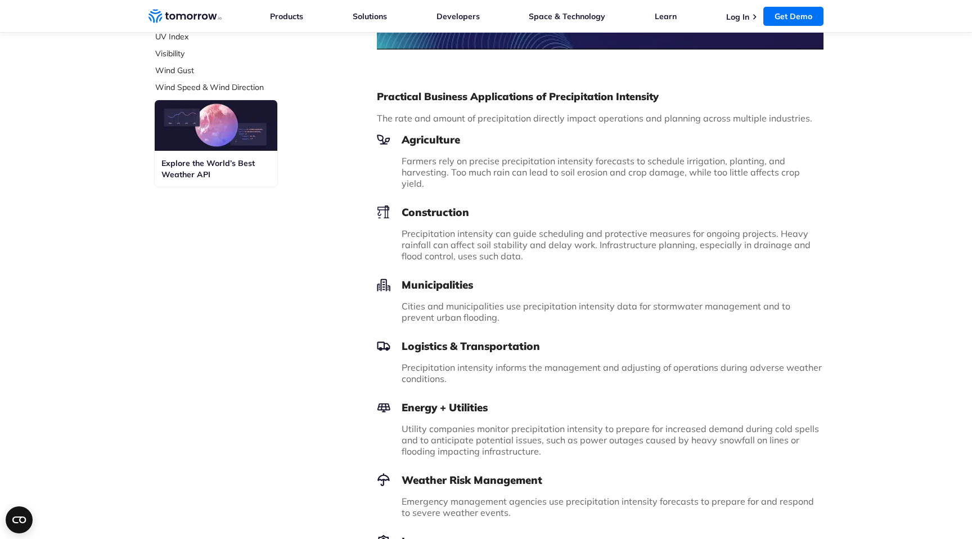
scroll to position [574, 0]
